Goal: Task Accomplishment & Management: Manage account settings

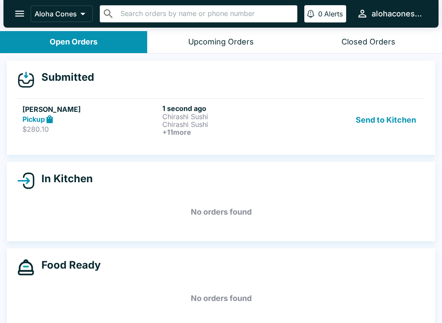
click at [119, 114] on div "Pickup" at bounding box center [90, 119] width 137 height 10
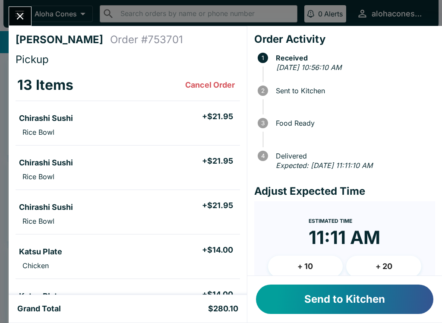
click at [395, 305] on button "Send to Kitchen" at bounding box center [345, 299] width 178 height 29
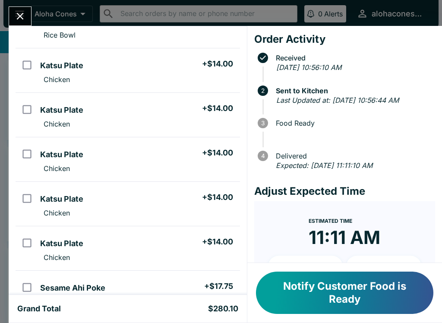
scroll to position [184, 0]
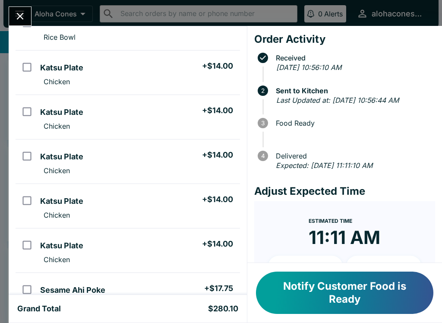
click at [311, 289] on button "Notify Customer Food is Ready" at bounding box center [345, 293] width 178 height 42
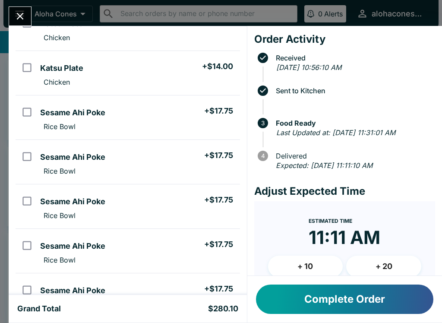
scroll to position [362, 0]
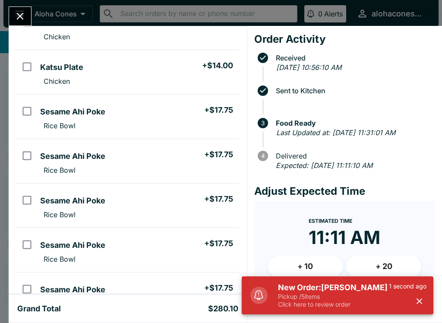
click at [19, 9] on button "Close" at bounding box center [20, 16] width 22 height 19
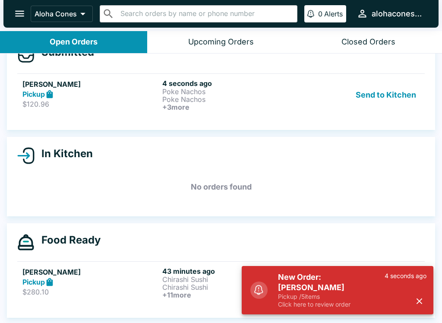
scroll to position [25, 0]
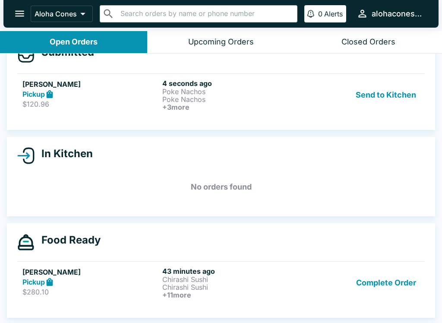
click at [400, 94] on button "Send to Kitchen" at bounding box center [386, 95] width 67 height 32
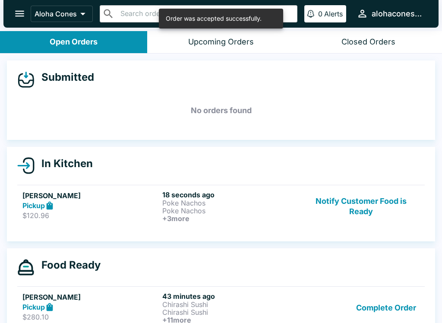
scroll to position [0, 0]
click at [232, 207] on p "Poke Nachos" at bounding box center [230, 211] width 137 height 8
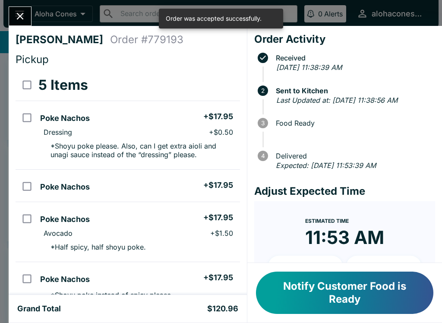
click at [221, 209] on ul "Poke Nachos + $17.95 Avocado + $1.50 * Half spicy, half shoyu poke." at bounding box center [138, 232] width 203 height 53
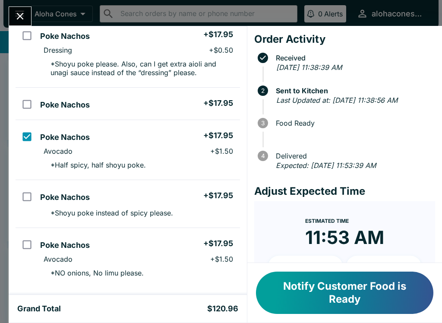
scroll to position [77, 0]
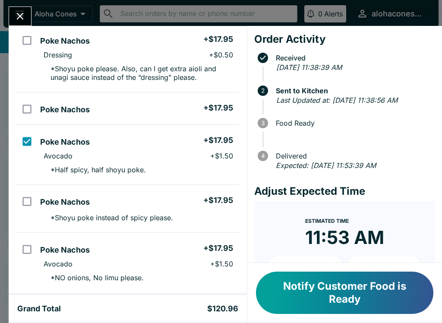
click at [28, 144] on input "orders table" at bounding box center [26, 141] width 19 height 19
checkbox input "false"
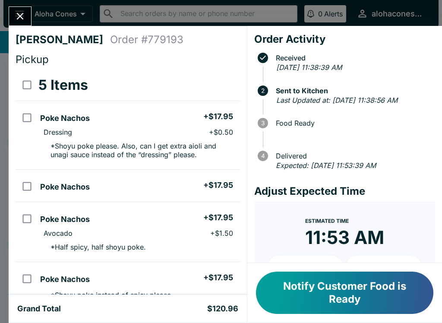
scroll to position [0, 0]
click at [25, 122] on input "orders table" at bounding box center [26, 117] width 19 height 19
checkbox input "true"
click at [19, 189] on input "orders table" at bounding box center [26, 186] width 19 height 19
checkbox input "true"
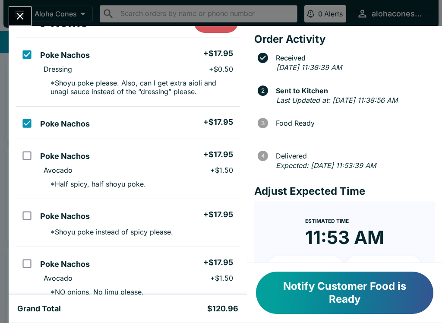
scroll to position [98, 0]
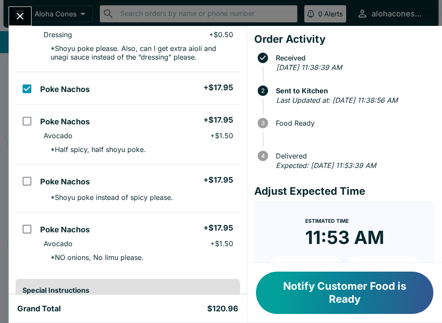
click at [17, 123] on input "orders table" at bounding box center [26, 120] width 19 height 19
checkbox input "true"
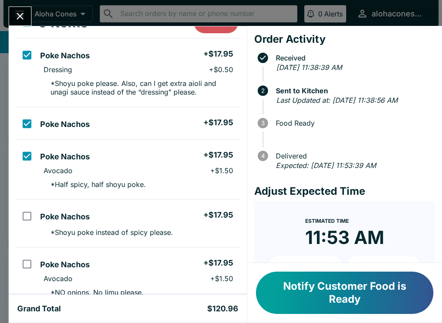
scroll to position [58, 0]
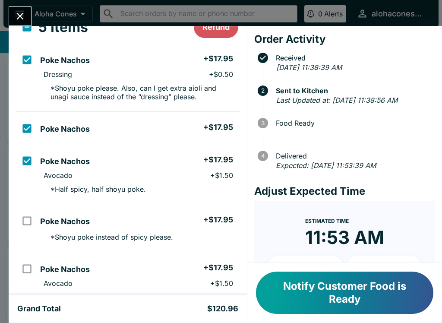
click at [22, 222] on input "orders table" at bounding box center [26, 220] width 19 height 19
checkbox input "true"
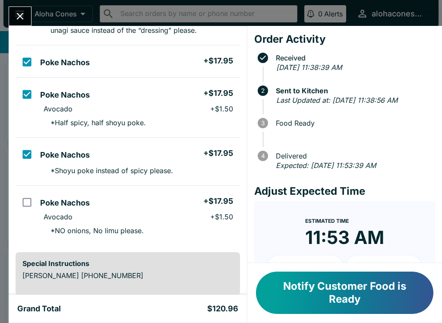
scroll to position [122, 0]
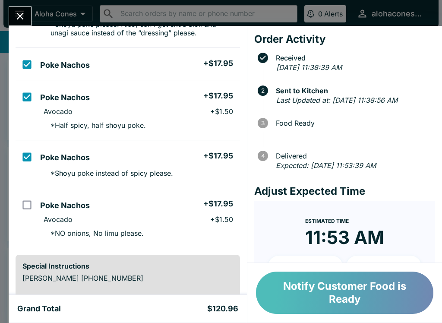
click at [349, 287] on button "Notify Customer Food is Ready" at bounding box center [345, 293] width 178 height 42
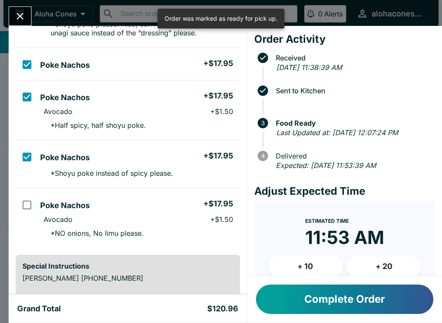
click at [361, 297] on button "Complete Order" at bounding box center [345, 299] width 178 height 29
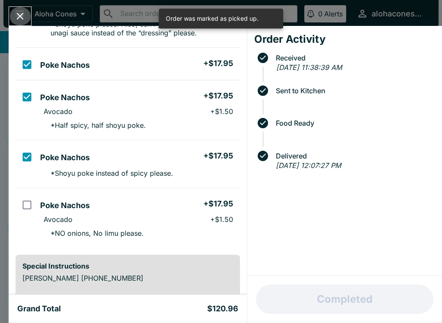
click at [25, 20] on icon "Close" at bounding box center [20, 16] width 12 height 12
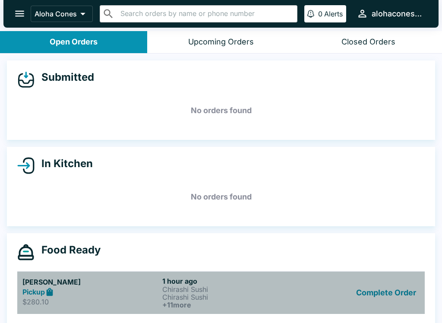
click at [317, 298] on div "Complete Order" at bounding box center [361, 293] width 117 height 32
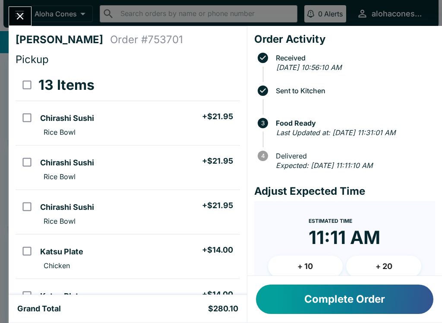
click at [359, 302] on button "Complete Order" at bounding box center [345, 299] width 178 height 29
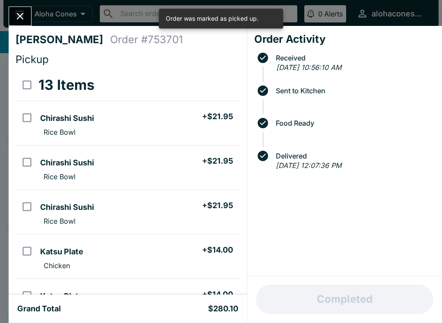
click at [21, 22] on button "Close" at bounding box center [20, 16] width 22 height 19
